Goal: Transaction & Acquisition: Purchase product/service

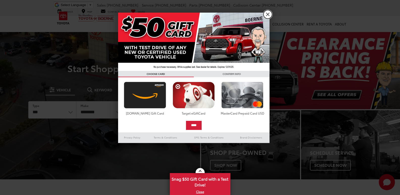
click at [267, 15] on link "X" at bounding box center [268, 14] width 9 height 9
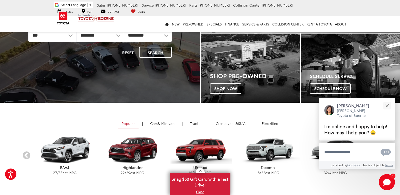
scroll to position [76, 0]
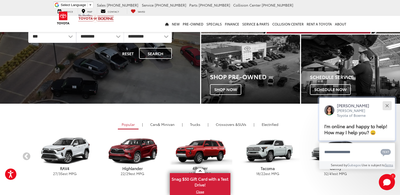
click at [388, 105] on button "Close" at bounding box center [387, 105] width 11 height 11
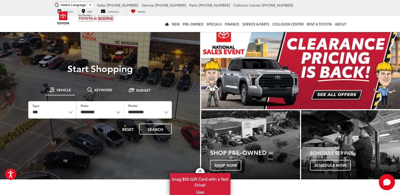
scroll to position [25, 0]
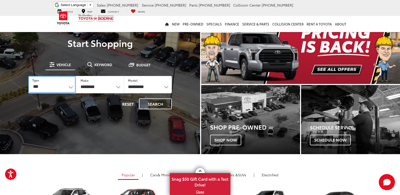
click at [69, 87] on select "*** *** **** *********" at bounding box center [51, 84] width 47 height 17
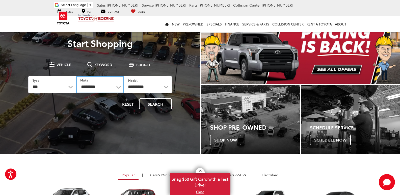
click at [101, 87] on select "**********" at bounding box center [100, 84] width 48 height 17
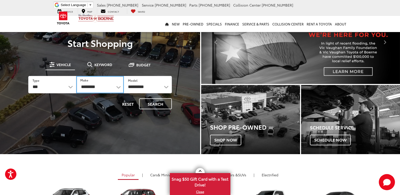
select select "******"
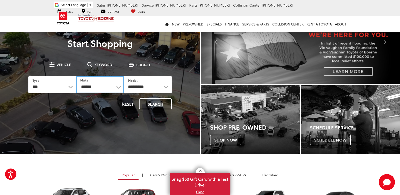
click at [76, 76] on select "**********" at bounding box center [100, 84] width 48 height 17
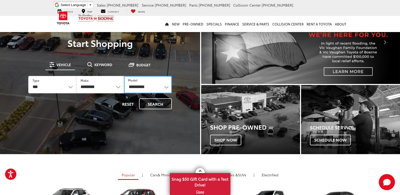
click at [149, 86] on select "**********" at bounding box center [148, 84] width 48 height 17
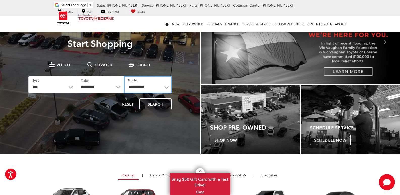
select select "**********"
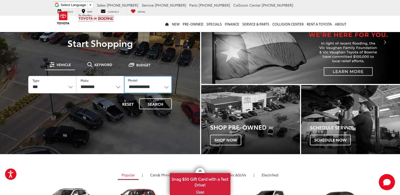
click at [124, 76] on select "**********" at bounding box center [148, 84] width 48 height 17
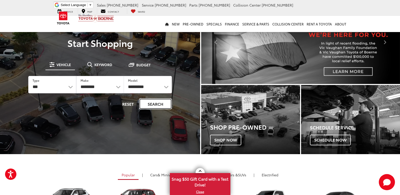
click at [152, 102] on button "Search" at bounding box center [155, 104] width 33 height 11
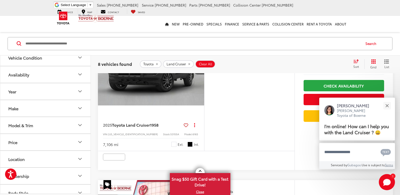
scroll to position [227, 0]
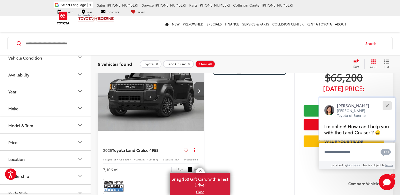
click at [386, 105] on div "Close" at bounding box center [387, 105] width 3 height 3
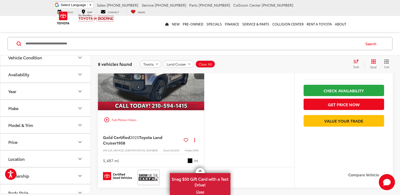
scroll to position [404, 0]
click at [200, 79] on button "Next image" at bounding box center [199, 71] width 10 height 18
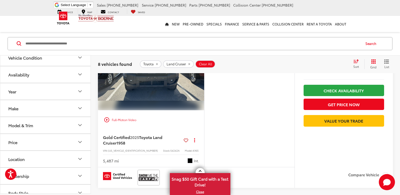
click at [200, 79] on button "Next image" at bounding box center [199, 71] width 10 height 18
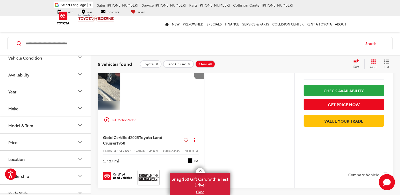
scroll to position [0, 214]
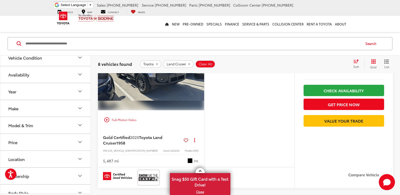
click at [200, 79] on button "Next image" at bounding box center [199, 71] width 10 height 18
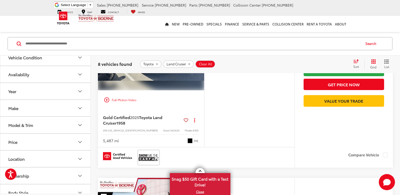
scroll to position [384, 0]
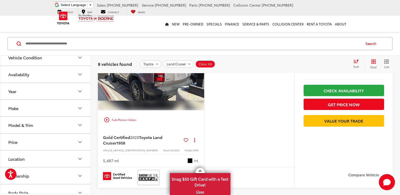
click at [200, 79] on button "Next image" at bounding box center [199, 71] width 10 height 18
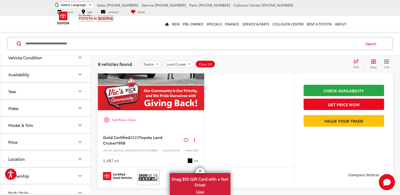
click at [200, 79] on button "Next image" at bounding box center [199, 71] width 10 height 18
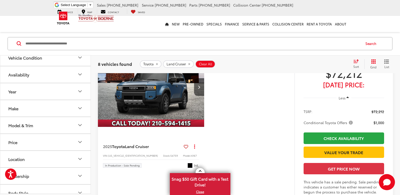
scroll to position [555, 0]
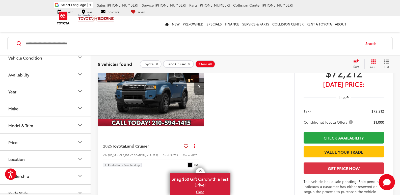
click at [144, 112] on img "2025 Toyota Land Cruiser Land Cruiser 0" at bounding box center [151, 87] width 107 height 80
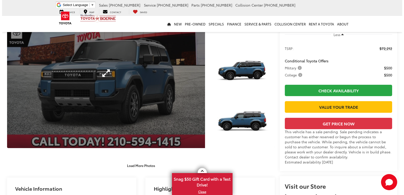
scroll to position [25, 0]
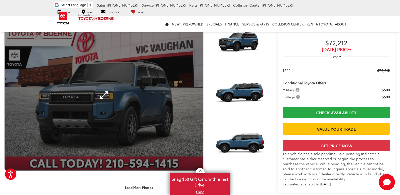
click at [108, 93] on link "Expand Photo 0" at bounding box center [104, 95] width 198 height 150
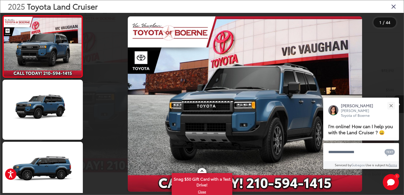
drag, startPoint x: 400, startPoint y: 103, endPoint x: 395, endPoint y: 86, distance: 18.4
click at [395, 86] on div at bounding box center [364, 104] width 80 height 183
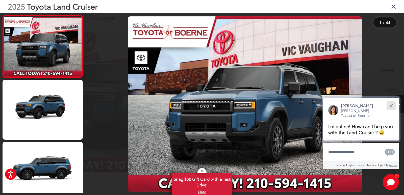
click at [389, 107] on button "Close" at bounding box center [391, 105] width 11 height 11
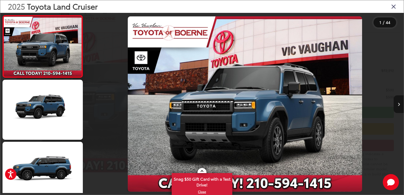
click at [398, 104] on icon "Next image" at bounding box center [399, 105] width 2 height 4
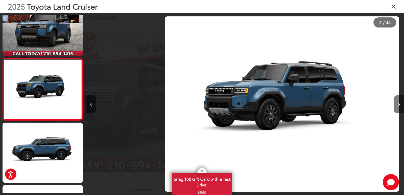
scroll to position [0, 318]
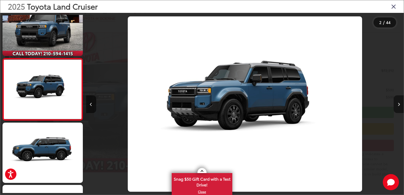
click at [400, 105] on button "Next image" at bounding box center [399, 104] width 10 height 18
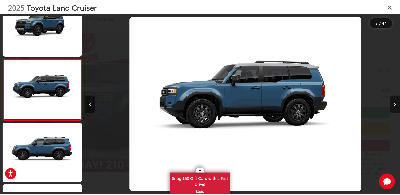
scroll to position [0, 636]
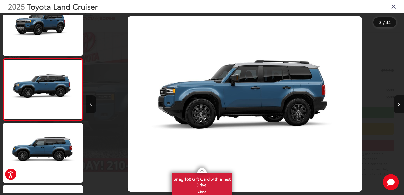
click at [393, 8] on icon "Close gallery" at bounding box center [393, 6] width 5 height 7
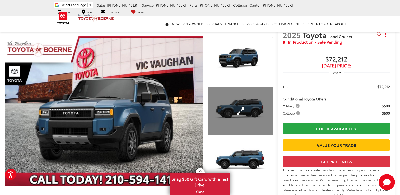
scroll to position [0, 0]
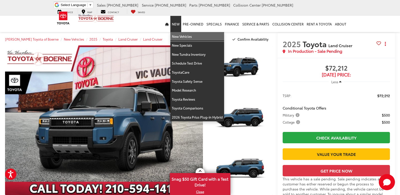
click at [178, 34] on link "New Vehicles" at bounding box center [198, 36] width 54 height 9
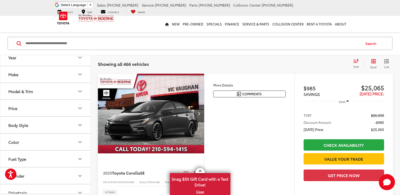
scroll to position [1213, 0]
